Goal: Information Seeking & Learning: Learn about a topic

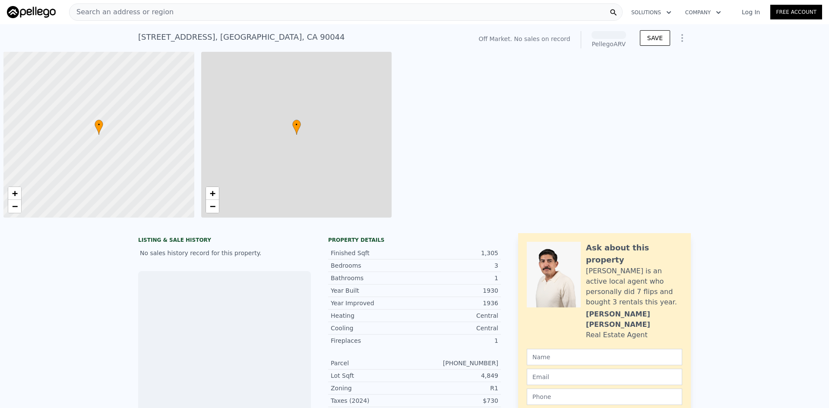
scroll to position [0, 3]
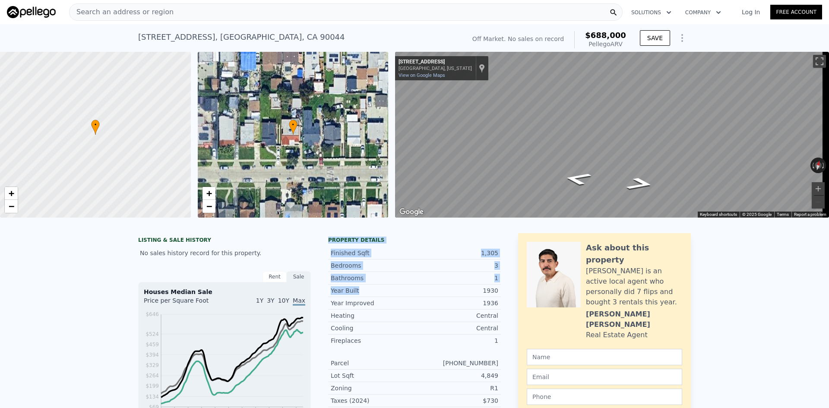
drag, startPoint x: 322, startPoint y: 244, endPoint x: 387, endPoint y: 294, distance: 82.2
click at [387, 294] on div "LISTING & SALE HISTORY No sales history record for this property. Rent Sale Ren…" at bounding box center [319, 405] width 363 height 345
click at [387, 294] on div "Year Built" at bounding box center [373, 290] width 84 height 9
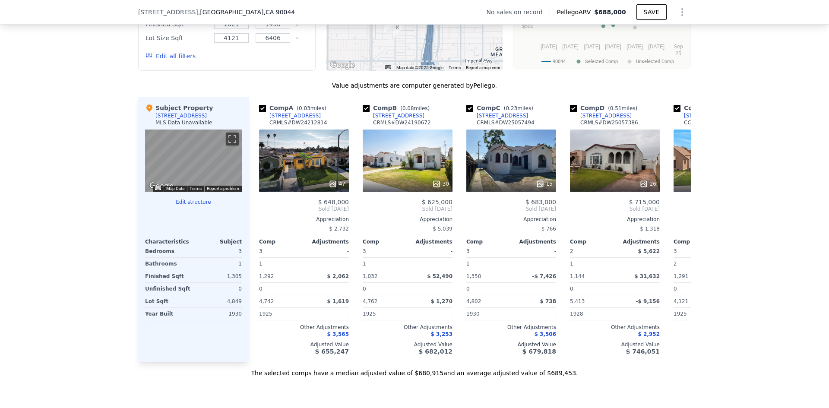
scroll to position [777, 0]
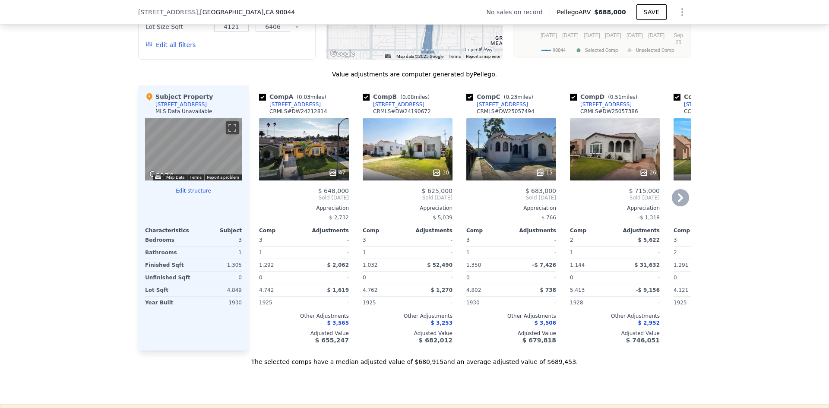
click at [681, 206] on icon at bounding box center [680, 197] width 17 height 17
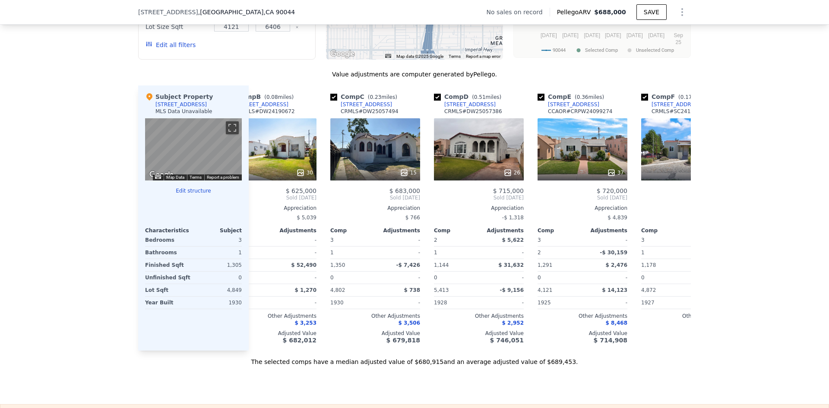
scroll to position [0, 207]
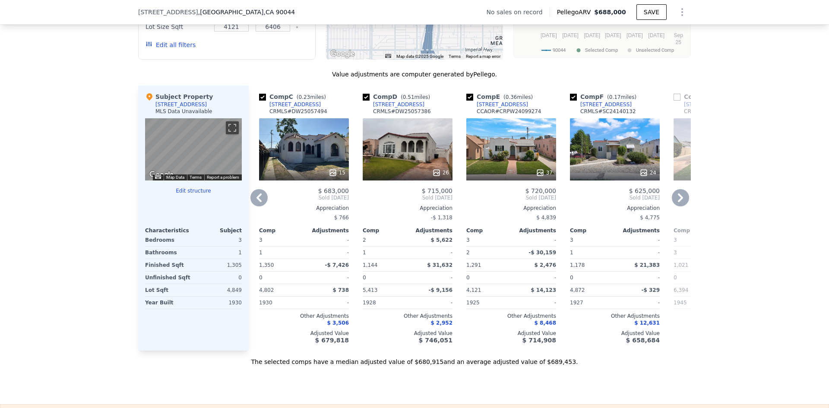
click at [681, 203] on icon at bounding box center [680, 197] width 17 height 17
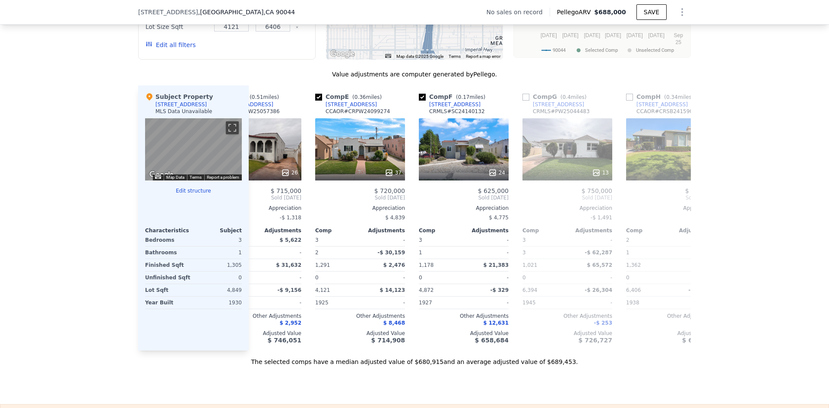
scroll to position [0, 414]
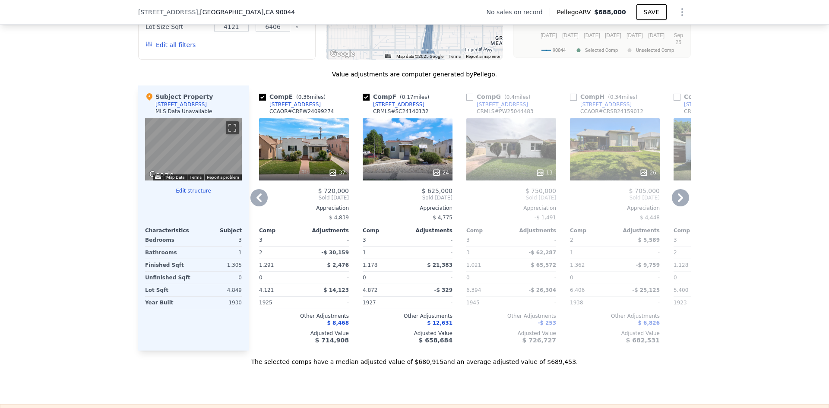
click at [672, 204] on icon at bounding box center [680, 197] width 17 height 17
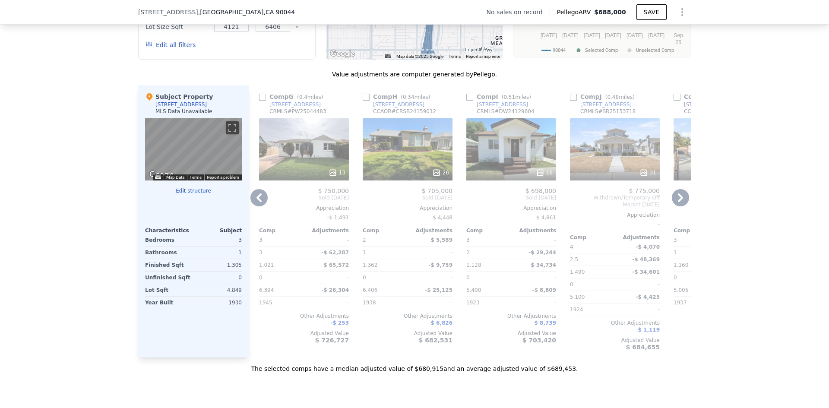
click at [679, 206] on icon at bounding box center [680, 197] width 17 height 17
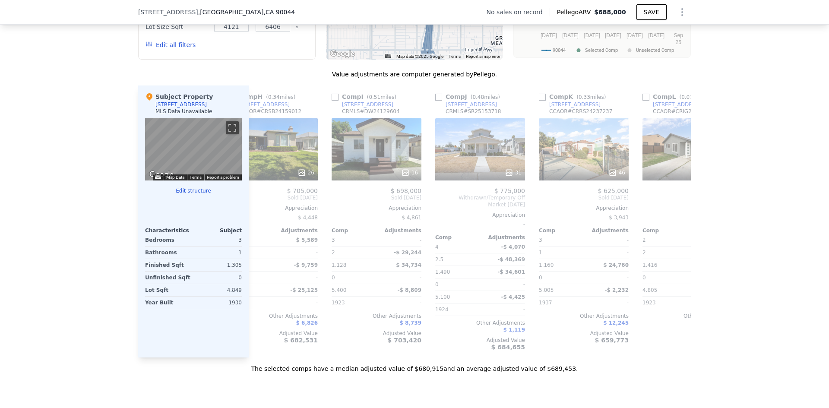
scroll to position [0, 822]
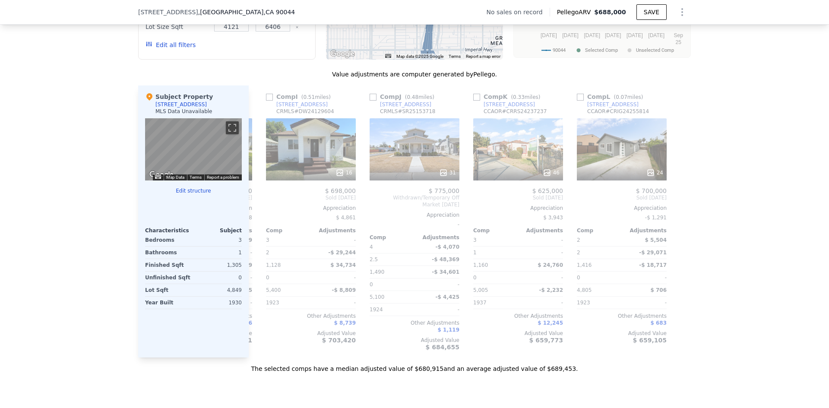
click at [679, 206] on div at bounding box center [684, 221] width 14 height 272
click at [250, 204] on icon at bounding box center [258, 197] width 17 height 17
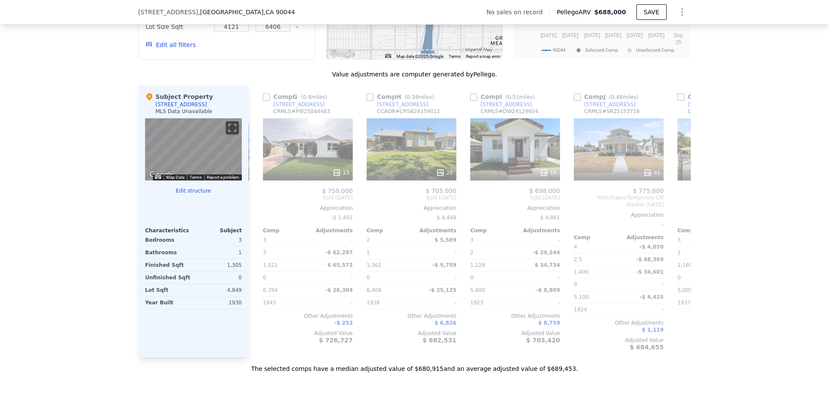
click at [251, 204] on div "Comp F ( 0.17 miles) [STREET_ADDRESS] # SC24140132 24 $ 625,000 Sold [DATE] App…" at bounding box center [204, 221] width 97 height 272
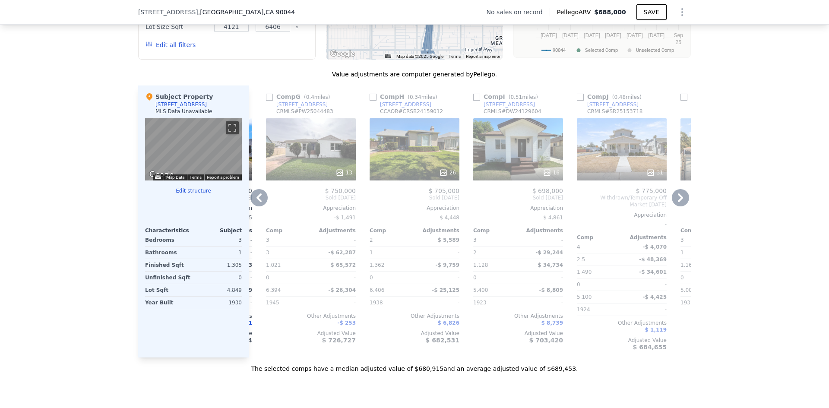
click at [251, 204] on icon at bounding box center [258, 197] width 17 height 17
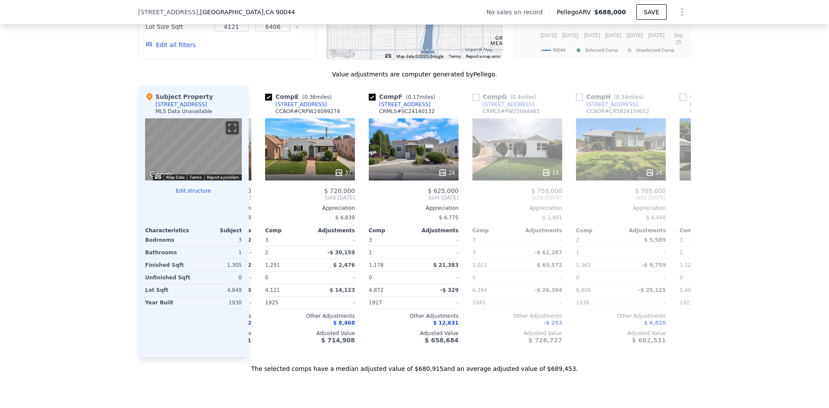
scroll to position [0, 408]
click at [251, 204] on div "Comp D ( 0.51 miles) [STREET_ADDRESS] # DW25057386 26 $ 715,000 Sold [DATE] App…" at bounding box center [207, 221] width 97 height 272
click at [253, 203] on icon at bounding box center [258, 197] width 17 height 17
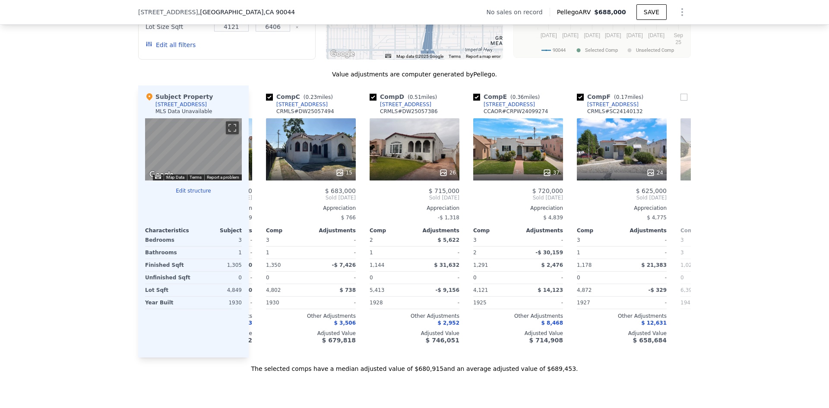
click at [255, 203] on div "Comp A ( 0.03 miles) [STREET_ADDRESS] # DW24212814 47 $ 648,000 Sold [DATE] App…" at bounding box center [470, 221] width 442 height 272
click at [256, 202] on icon at bounding box center [258, 197] width 5 height 9
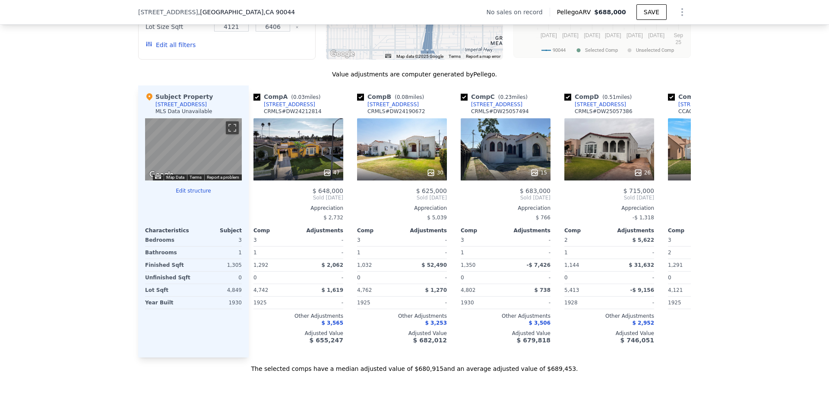
scroll to position [0, 0]
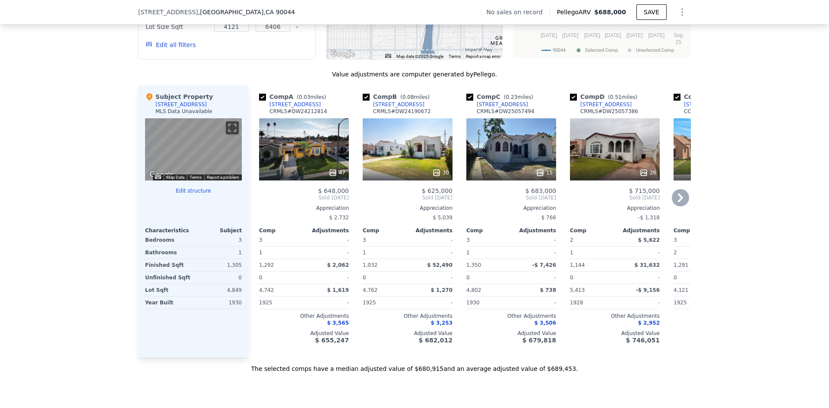
click at [678, 202] on icon at bounding box center [680, 197] width 5 height 9
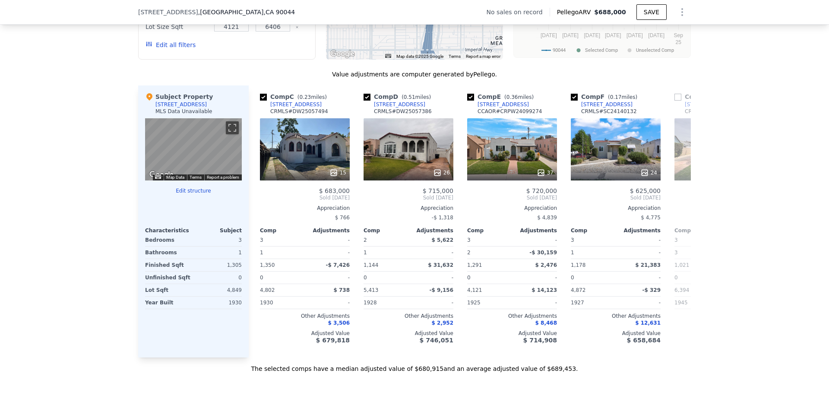
scroll to position [0, 207]
click at [253, 205] on icon at bounding box center [258, 197] width 17 height 17
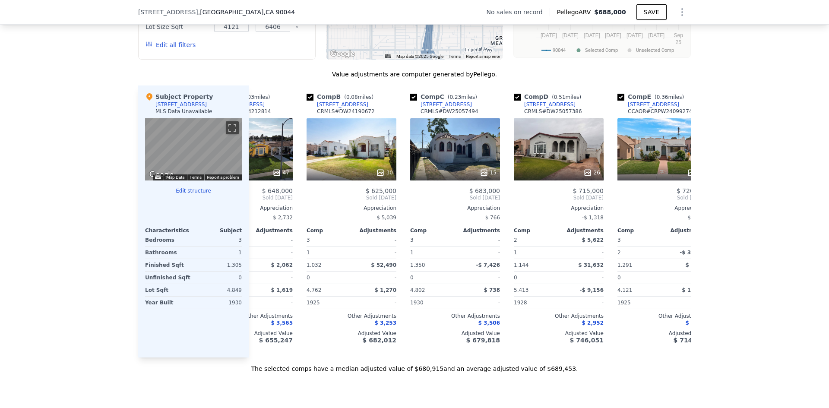
scroll to position [0, 1]
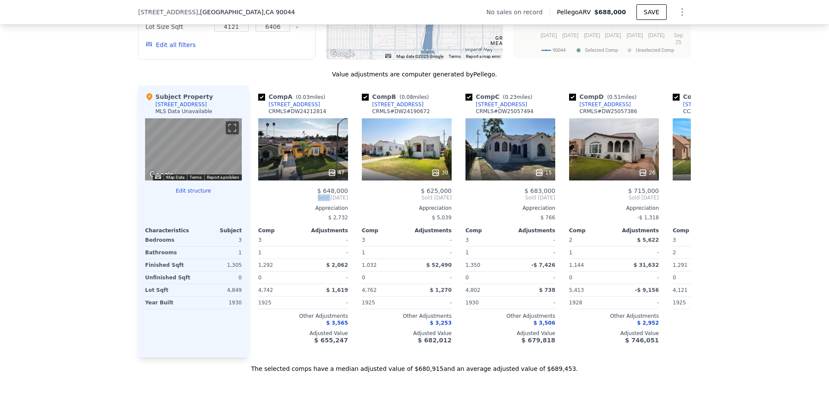
click at [255, 205] on div "Comp A ( 0.03 miles) [STREET_ADDRESS] # DW24212814 47 $ 648,000 Sold [DATE] App…" at bounding box center [303, 221] width 97 height 272
click at [256, 205] on div "Comp A ( 0.03 miles) [STREET_ADDRESS] # DW24212814 47 $ 648,000 Sold [DATE] App…" at bounding box center [304, 221] width 97 height 272
click at [105, 220] on div "We found 12 sales that match your search Filters Map Prices Modify Comp Filters…" at bounding box center [414, 132] width 829 height 481
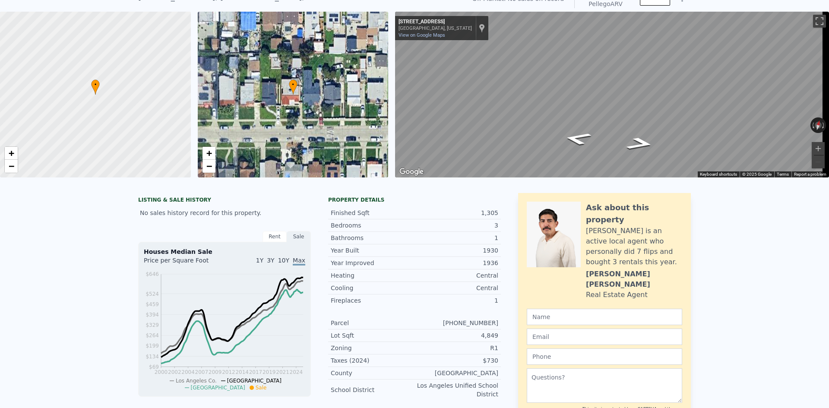
scroll to position [3, 0]
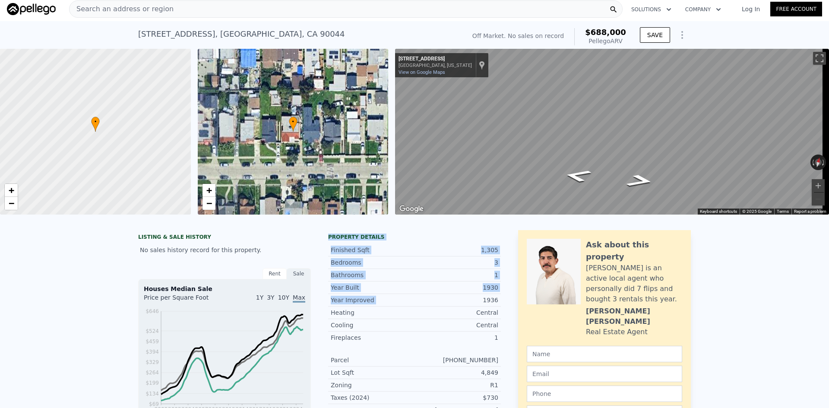
drag, startPoint x: 323, startPoint y: 243, endPoint x: 432, endPoint y: 306, distance: 125.7
click at [432, 306] on div "LISTING & SALE HISTORY No sales history record for this property. Rent Sale Ren…" at bounding box center [319, 402] width 363 height 345
click at [433, 304] on div "1936" at bounding box center [456, 300] width 84 height 9
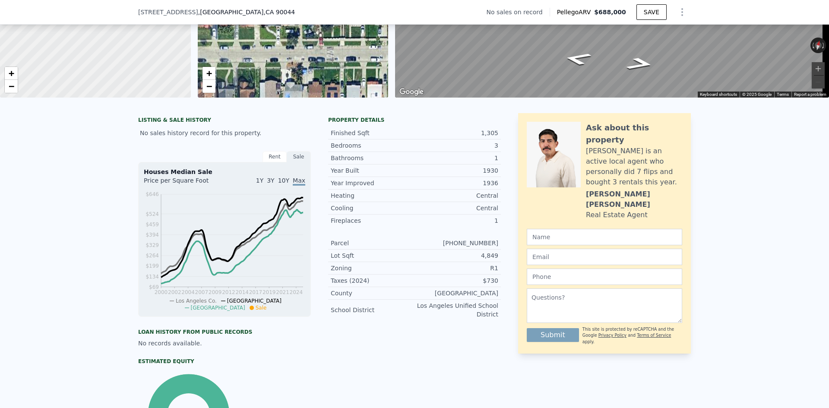
scroll to position [130, 0]
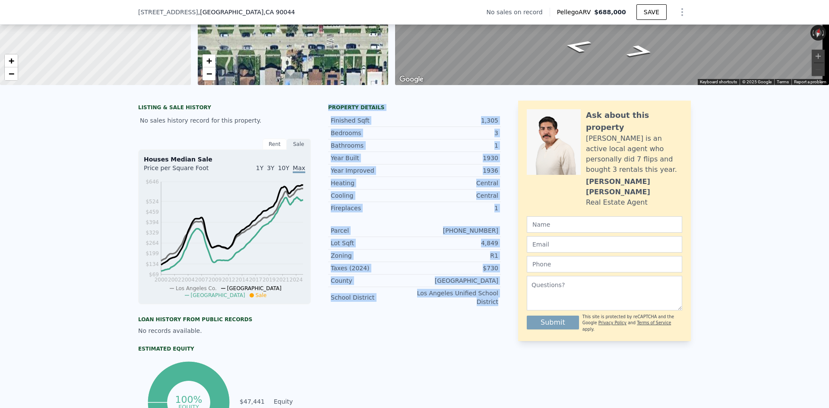
drag, startPoint x: 499, startPoint y: 310, endPoint x: 324, endPoint y: 112, distance: 264.0
click at [325, 112] on div "LISTING & SALE HISTORY No sales history record for this property. Rent Sale Ren…" at bounding box center [414, 273] width 553 height 345
click at [324, 112] on div "LISTING & SALE HISTORY No sales history record for this property. Rent Sale Ren…" at bounding box center [319, 273] width 363 height 345
drag, startPoint x: 324, startPoint y: 112, endPoint x: 496, endPoint y: 310, distance: 261.9
click at [498, 309] on div "LISTING & SALE HISTORY No sales history record for this property. Rent Sale Ren…" at bounding box center [414, 273] width 553 height 345
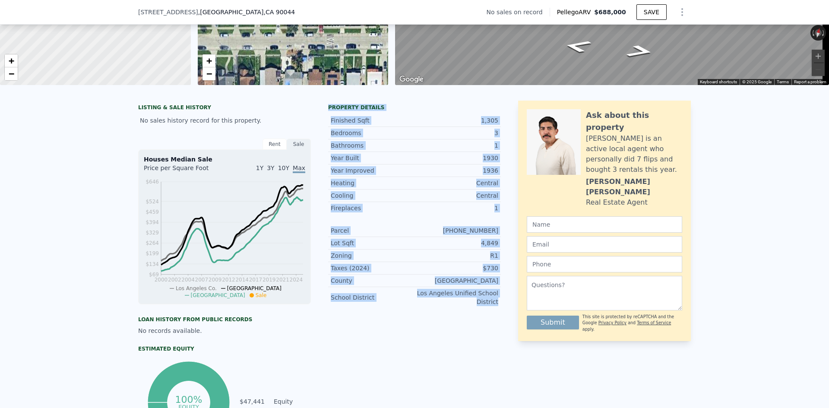
click at [496, 308] on div "School District [GEOGRAPHIC_DATA]" at bounding box center [414, 297] width 173 height 21
drag, startPoint x: 496, startPoint y: 310, endPoint x: 331, endPoint y: 117, distance: 253.8
click at [331, 117] on div "Property details Finished Sqft 1,305 Bedrooms 3 Bathrooms 1 Year Built 1930 Yea…" at bounding box center [414, 209] width 173 height 211
click at [330, 111] on div "Property details" at bounding box center [414, 107] width 173 height 7
drag, startPoint x: 325, startPoint y: 113, endPoint x: 500, endPoint y: 309, distance: 262.3
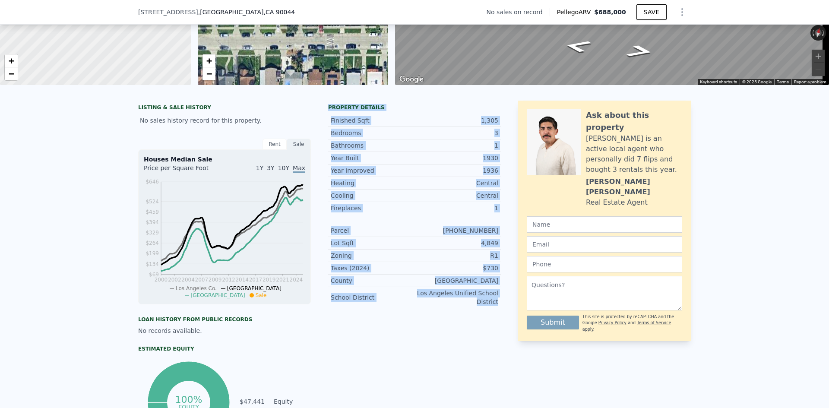
click at [500, 309] on div "LISTING & SALE HISTORY No sales history record for this property. Rent Sale Ren…" at bounding box center [414, 273] width 553 height 345
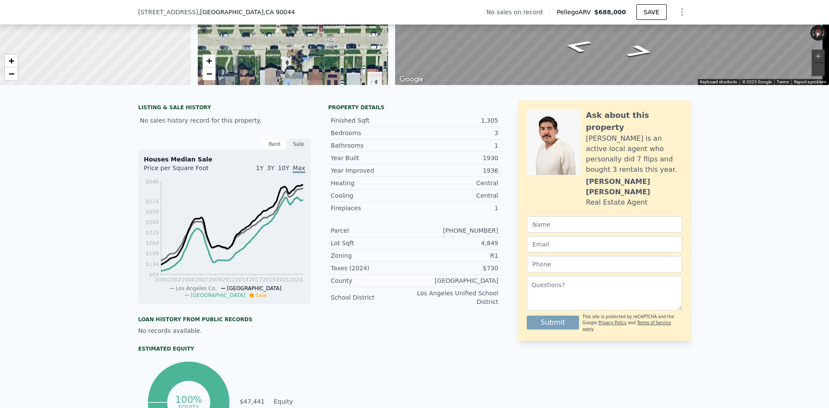
click at [391, 281] on div "County [GEOGRAPHIC_DATA]" at bounding box center [414, 281] width 173 height 13
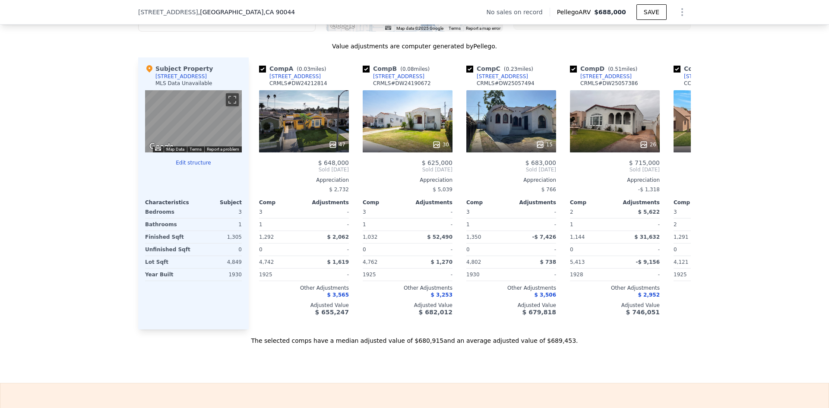
scroll to position [820, 0]
